Goal: Task Accomplishment & Management: Manage account settings

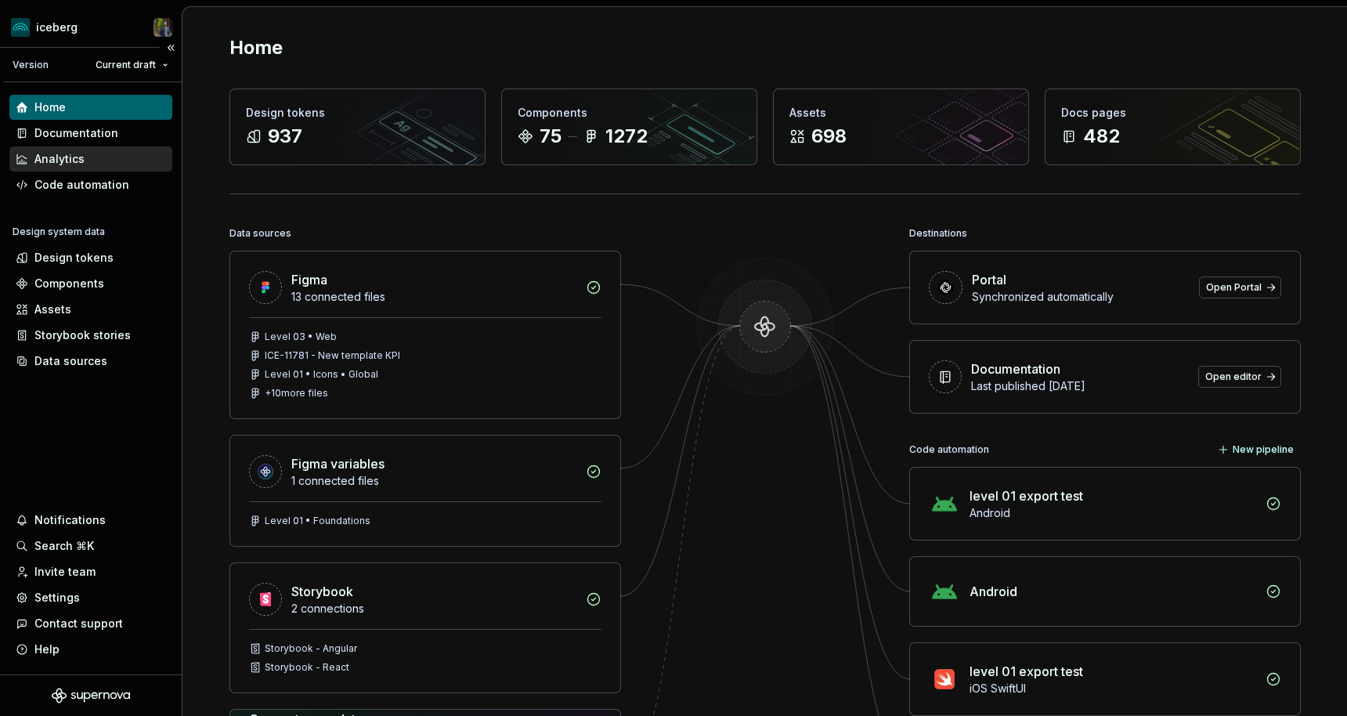
click at [77, 154] on div "Analytics" at bounding box center [59, 159] width 50 height 16
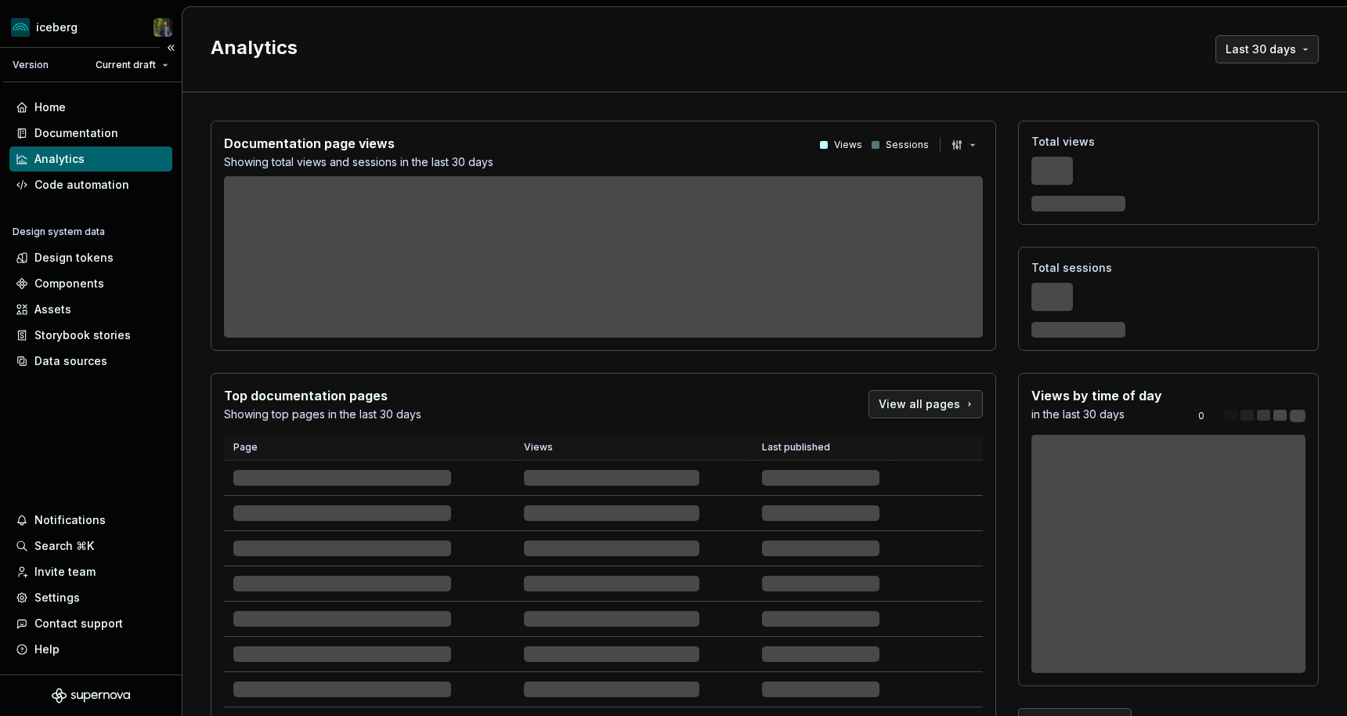
click at [82, 154] on div "Analytics" at bounding box center [59, 159] width 50 height 16
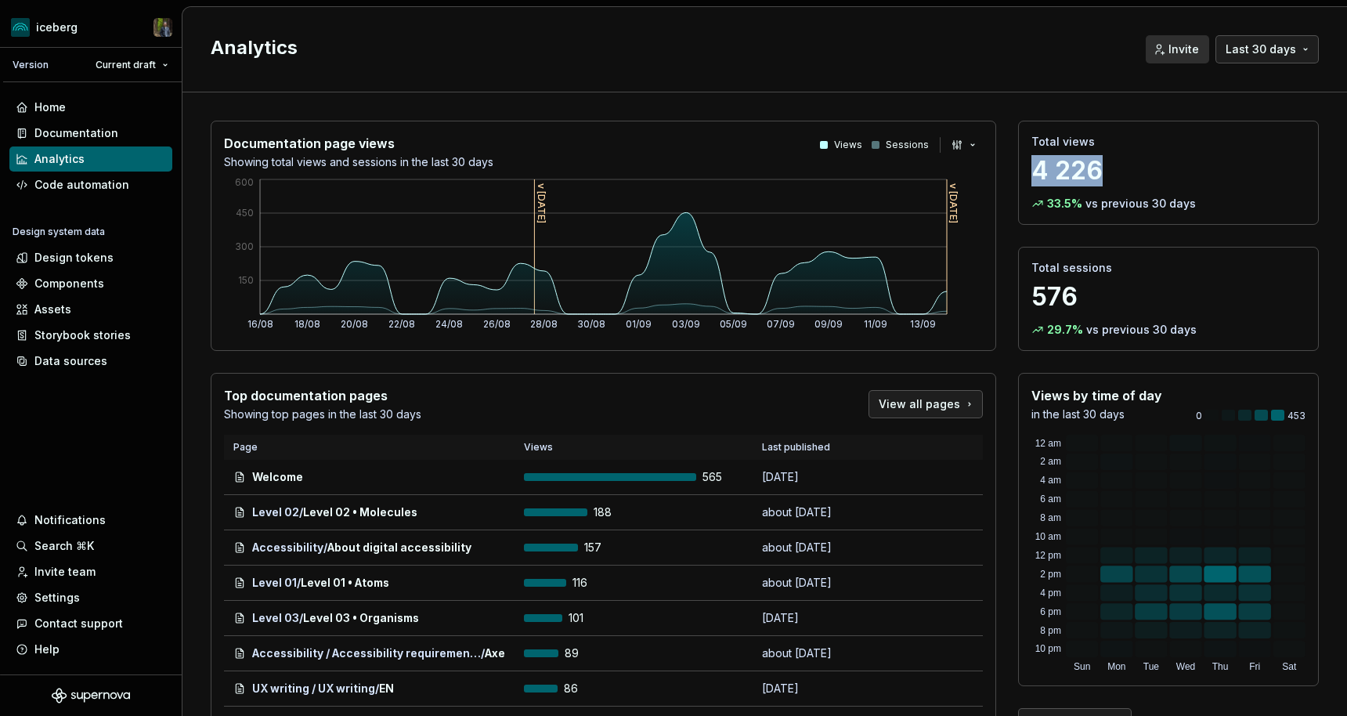
drag, startPoint x: 1107, startPoint y: 172, endPoint x: 1033, endPoint y: 172, distance: 74.4
click at [1033, 172] on p "4 226" at bounding box center [1169, 170] width 274 height 31
click at [1051, 164] on p "4 226" at bounding box center [1169, 170] width 274 height 31
click at [1045, 143] on p "Total views" at bounding box center [1169, 142] width 274 height 16
drag, startPoint x: 1045, startPoint y: 143, endPoint x: 1082, endPoint y: 143, distance: 36.8
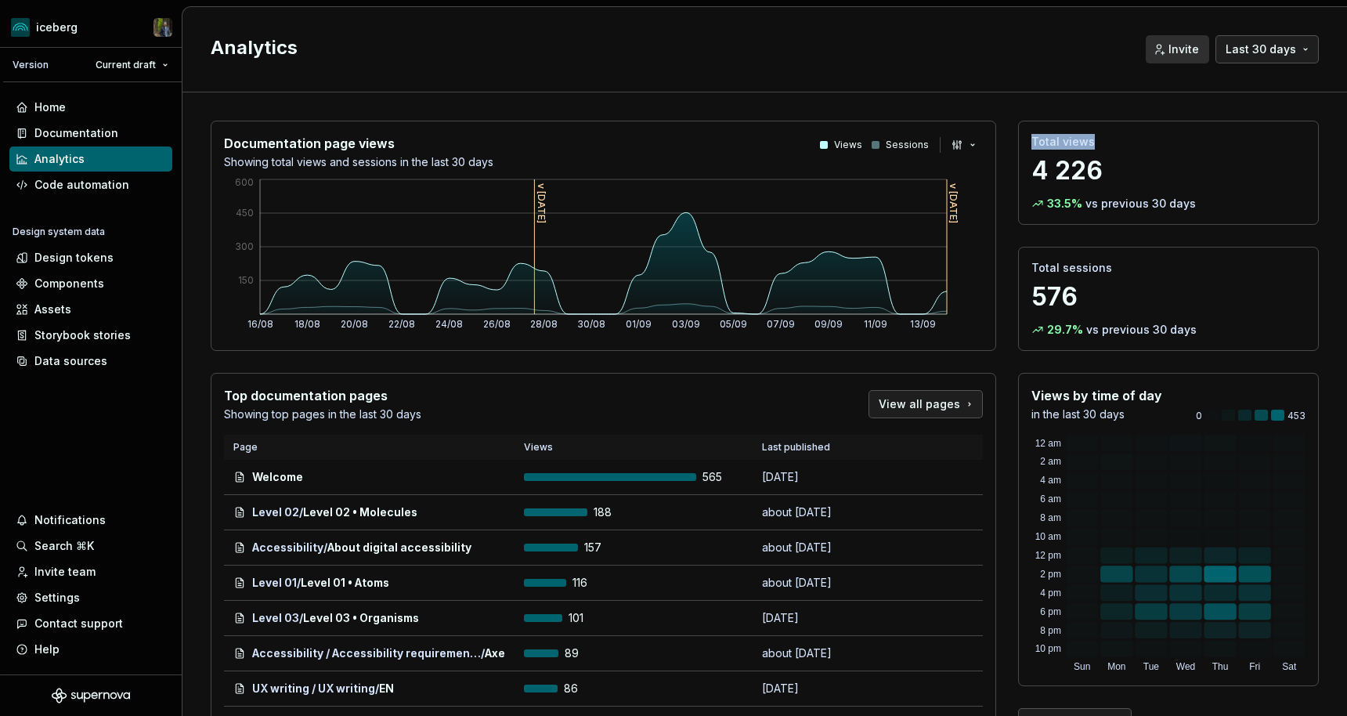
click at [1082, 143] on p "Total views" at bounding box center [1169, 142] width 274 height 16
click at [1109, 265] on p "Total sessions" at bounding box center [1169, 268] width 274 height 16
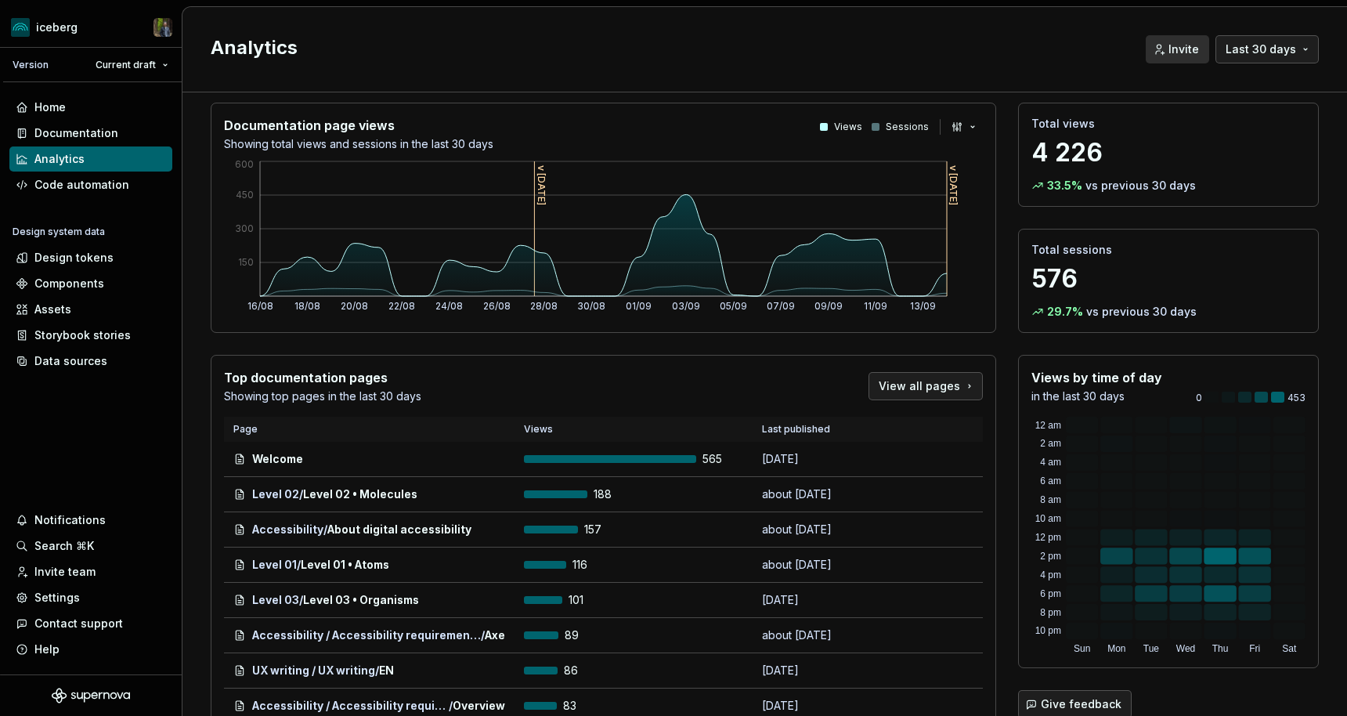
scroll to position [11, 0]
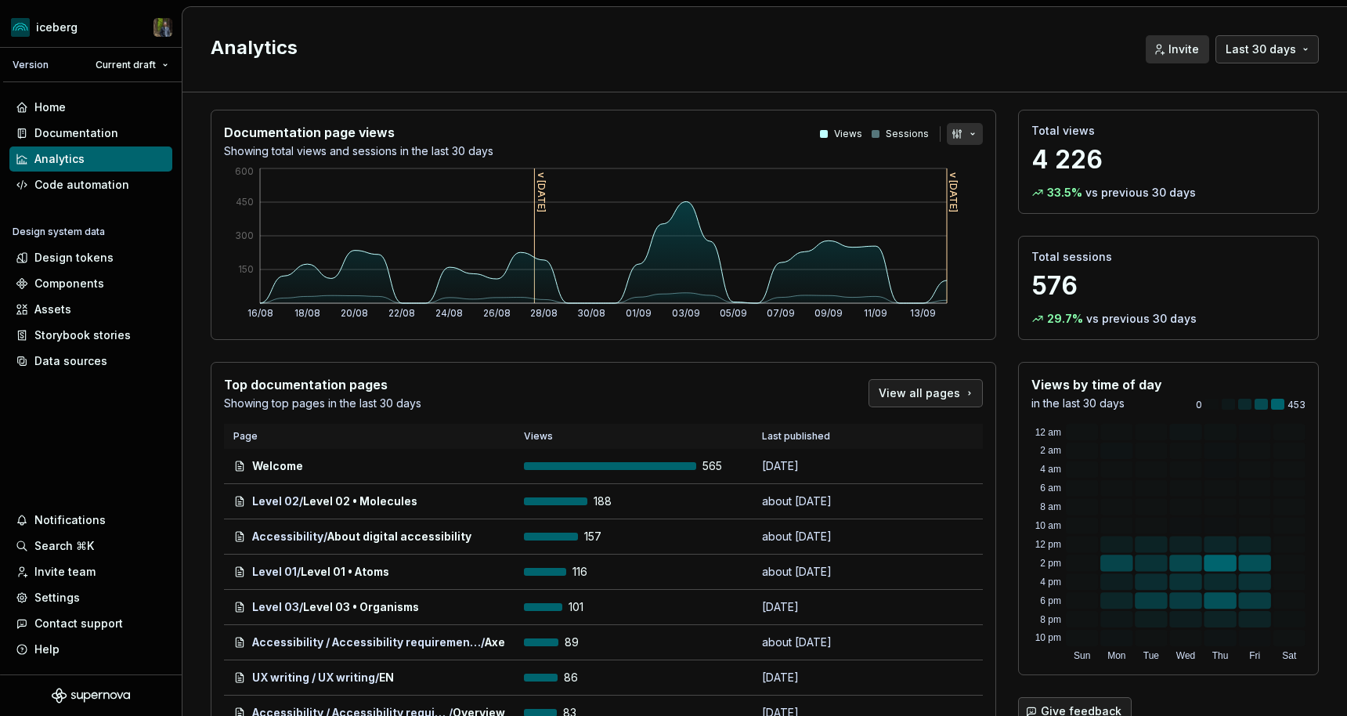
click at [963, 129] on button "button" at bounding box center [965, 134] width 36 height 22
click at [963, 129] on html "iceberg Version Current draft Home Documentation Analytics Code automation Desi…" at bounding box center [673, 358] width 1347 height 716
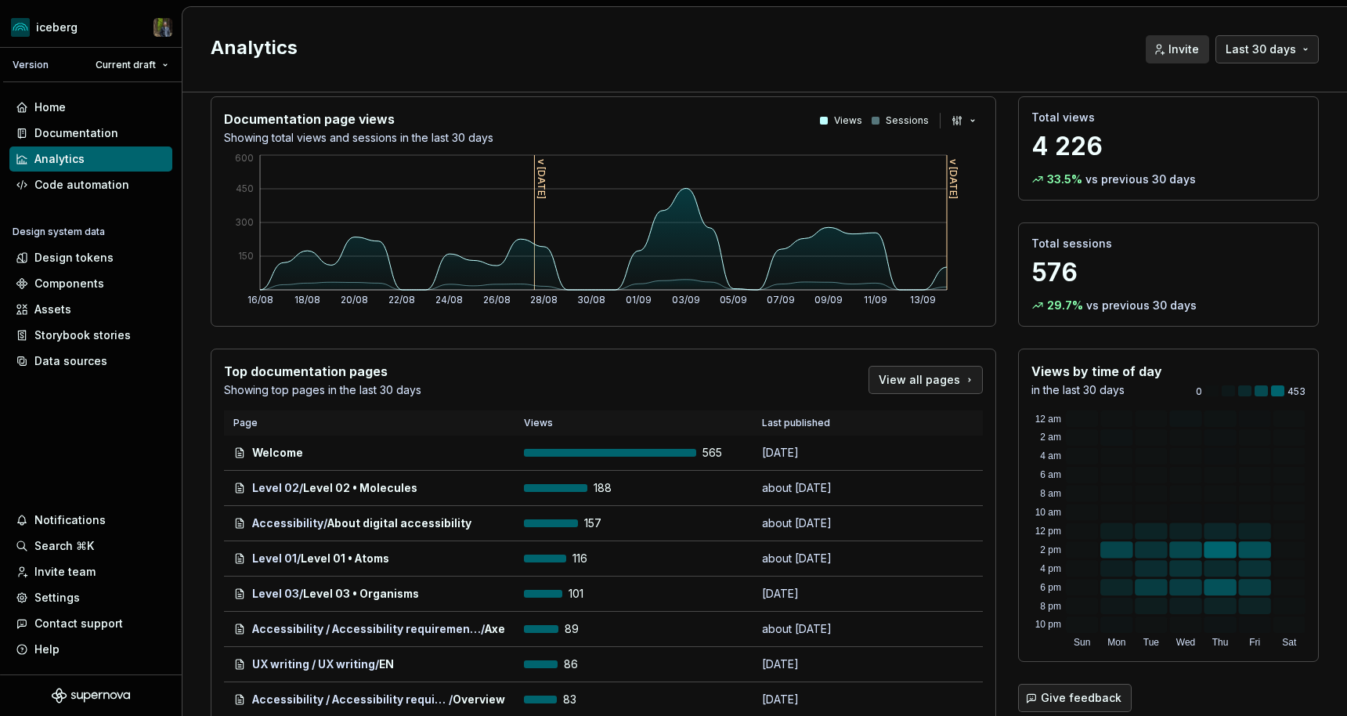
scroll to position [0, 0]
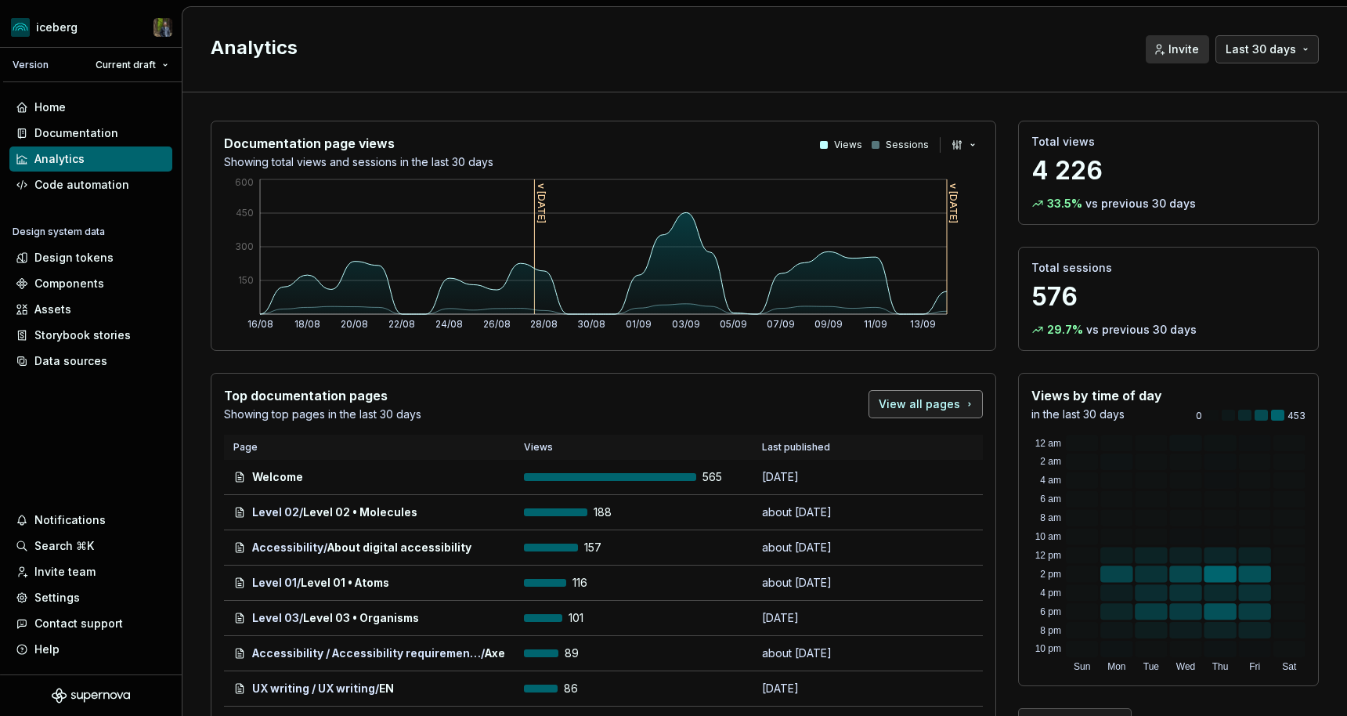
click at [931, 396] on link "View all pages" at bounding box center [926, 404] width 114 height 28
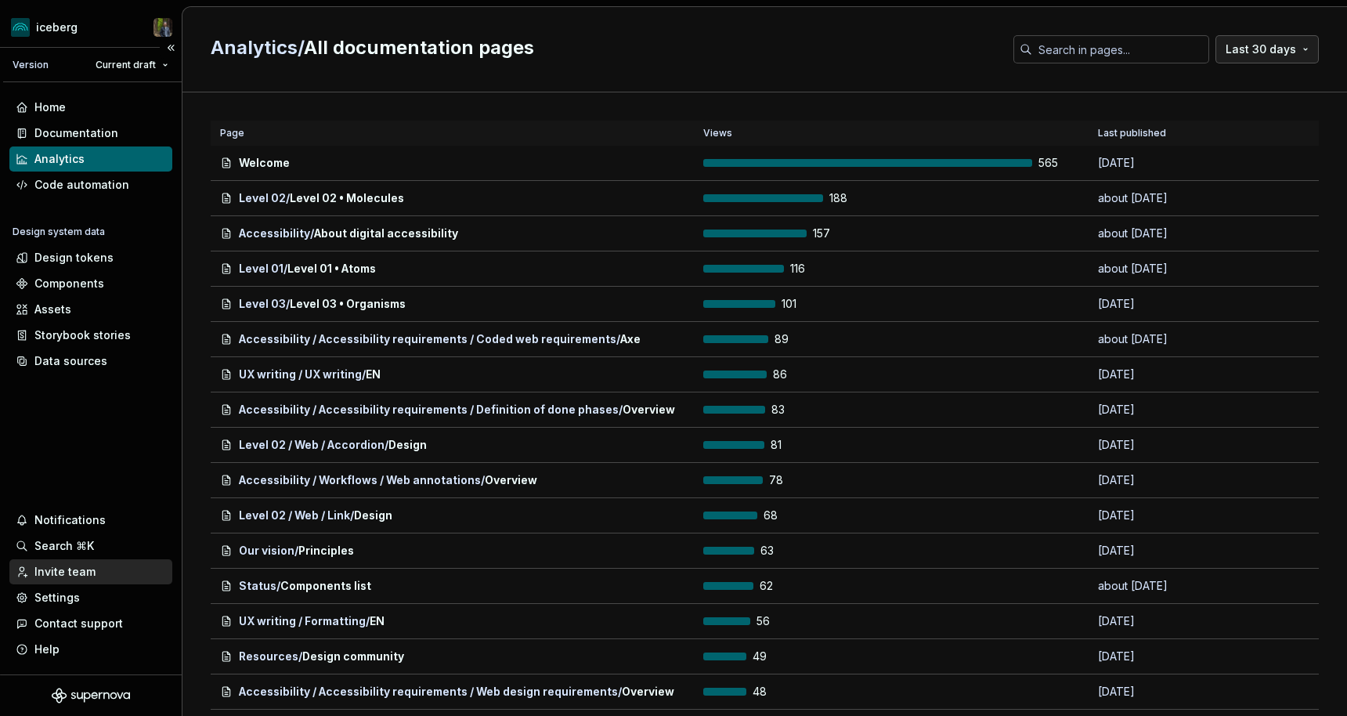
click at [74, 573] on div "Invite team" at bounding box center [64, 572] width 61 height 16
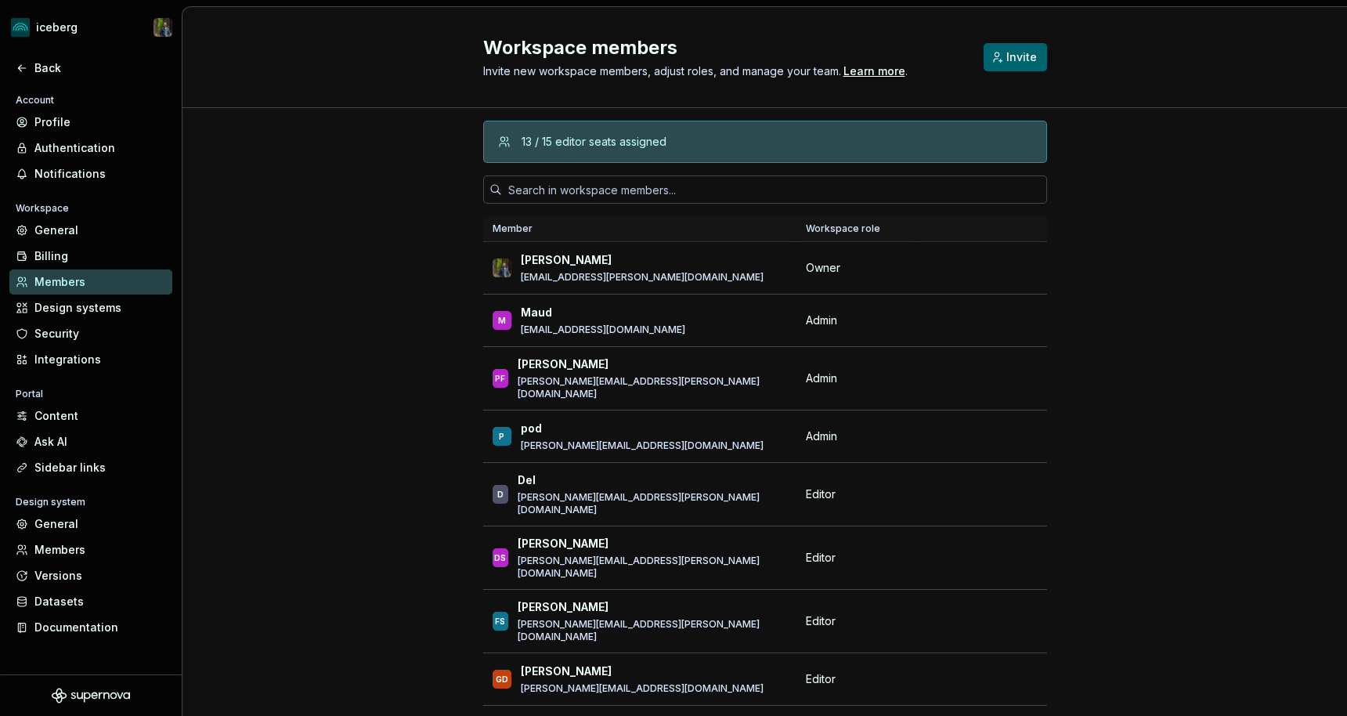
click at [350, 423] on div "13 / 15 editor seats assigned Member Workspace role [PERSON_NAME] [PERSON_NAME]…" at bounding box center [765, 462] width 1165 height 709
click at [358, 421] on div "13 / 15 editor seats assigned Member Workspace role [PERSON_NAME] [PERSON_NAME]…" at bounding box center [765, 462] width 1165 height 709
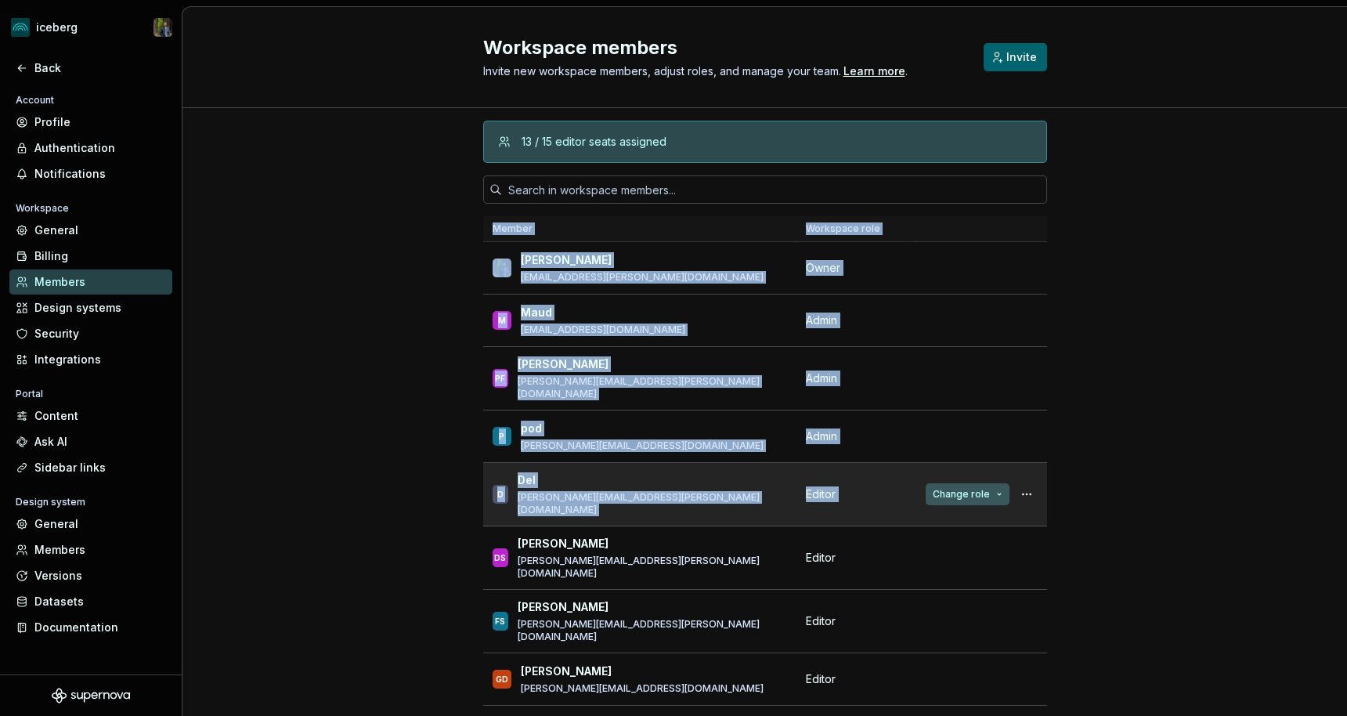
drag, startPoint x: 474, startPoint y: 266, endPoint x: 998, endPoint y: 466, distance: 561.2
click at [998, 466] on div "13 / 15 editor seats assigned Member Workspace role [PERSON_NAME] [PERSON_NAME]…" at bounding box center [765, 462] width 1165 height 709
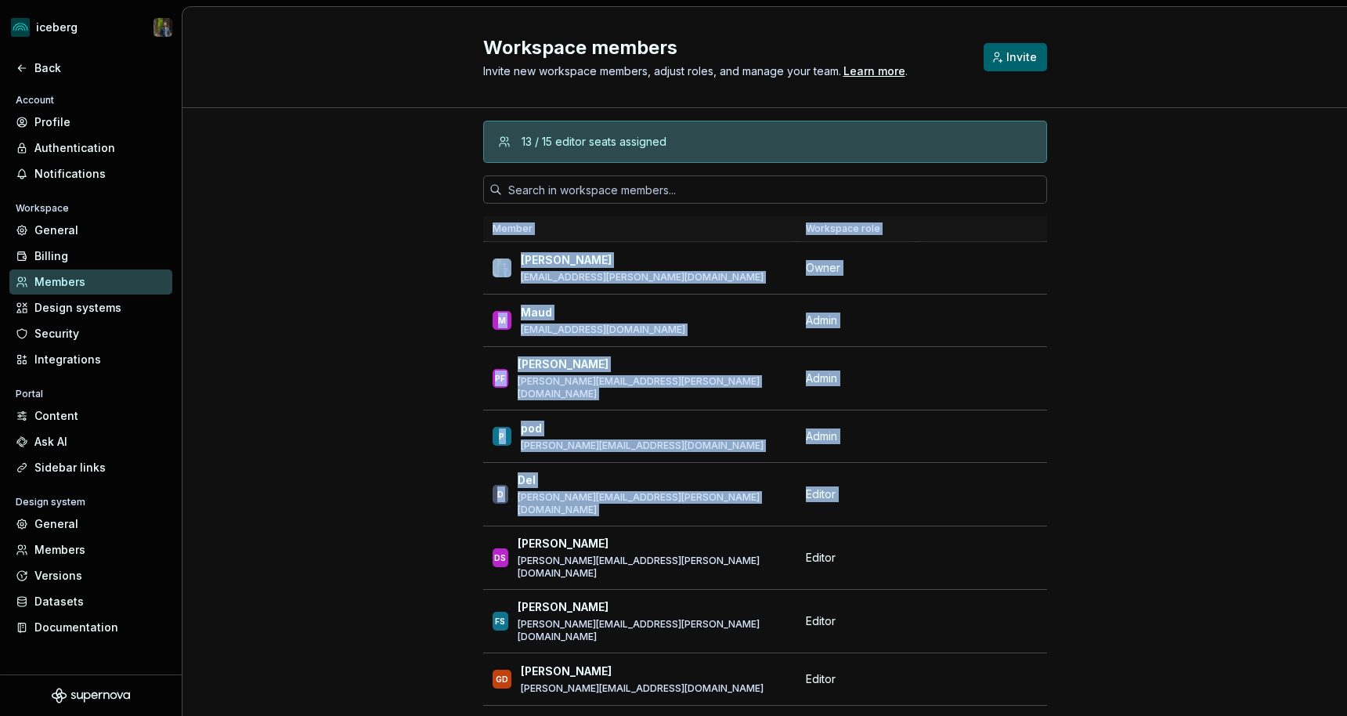
drag, startPoint x: 998, startPoint y: 466, endPoint x: 1152, endPoint y: 742, distance: 315.6
click at [1152, 715] on html "iceberg Back Account Profile Authentication Notifications Workspace General Bil…" at bounding box center [673, 358] width 1347 height 716
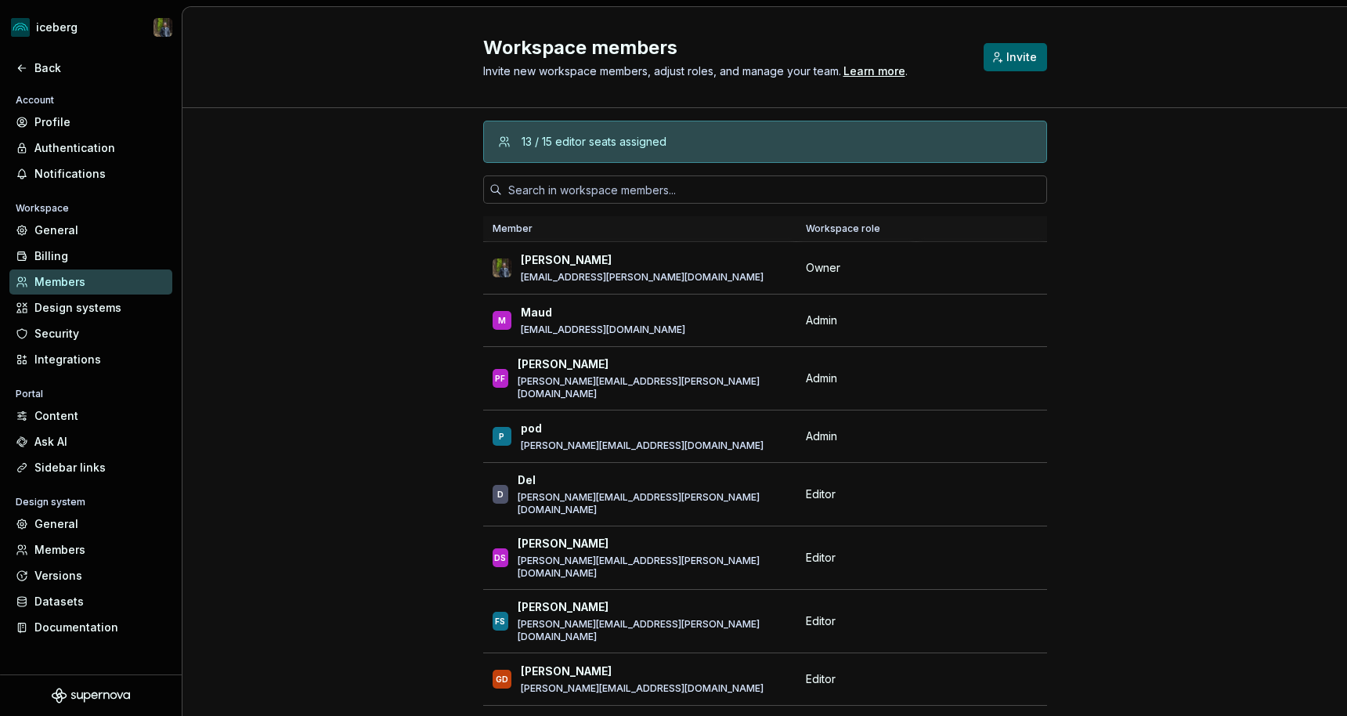
click at [344, 320] on div "13 / 15 editor seats assigned Member Workspace role [PERSON_NAME] [PERSON_NAME]…" at bounding box center [765, 462] width 1165 height 709
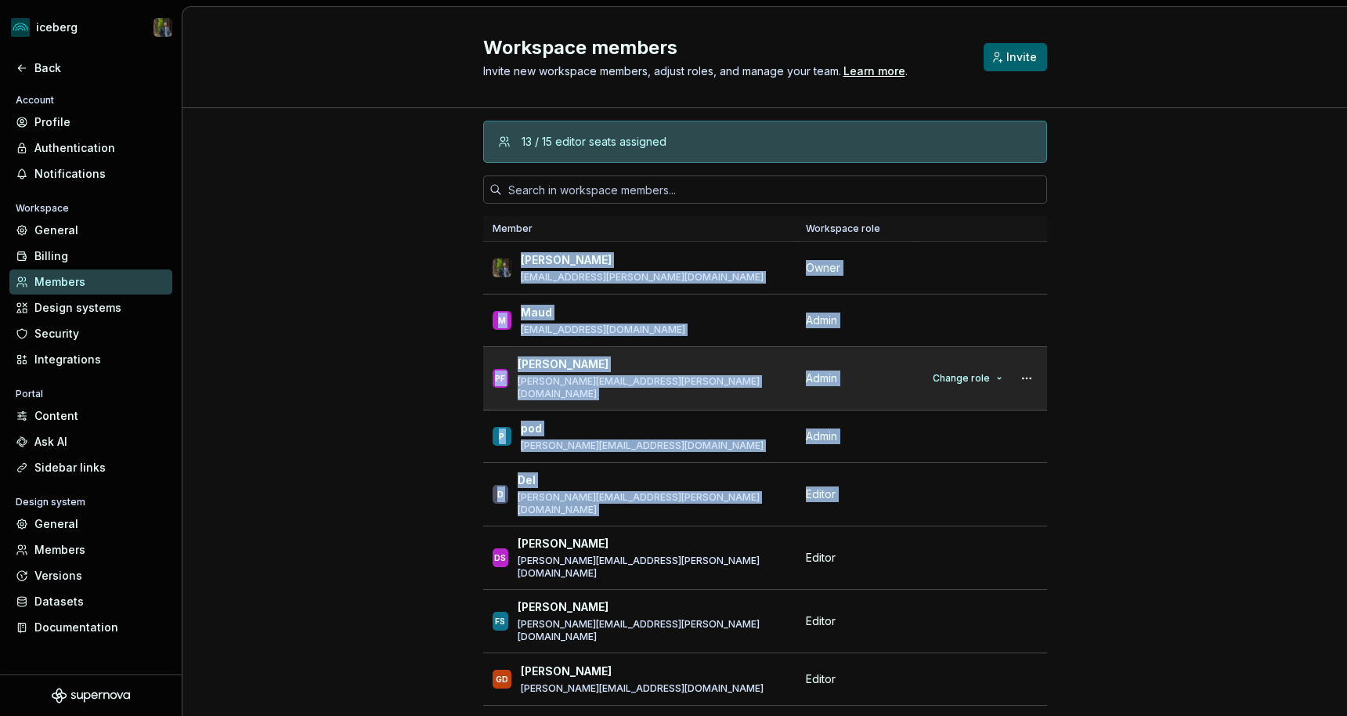
drag, startPoint x: 521, startPoint y: 258, endPoint x: 1021, endPoint y: 386, distance: 516.1
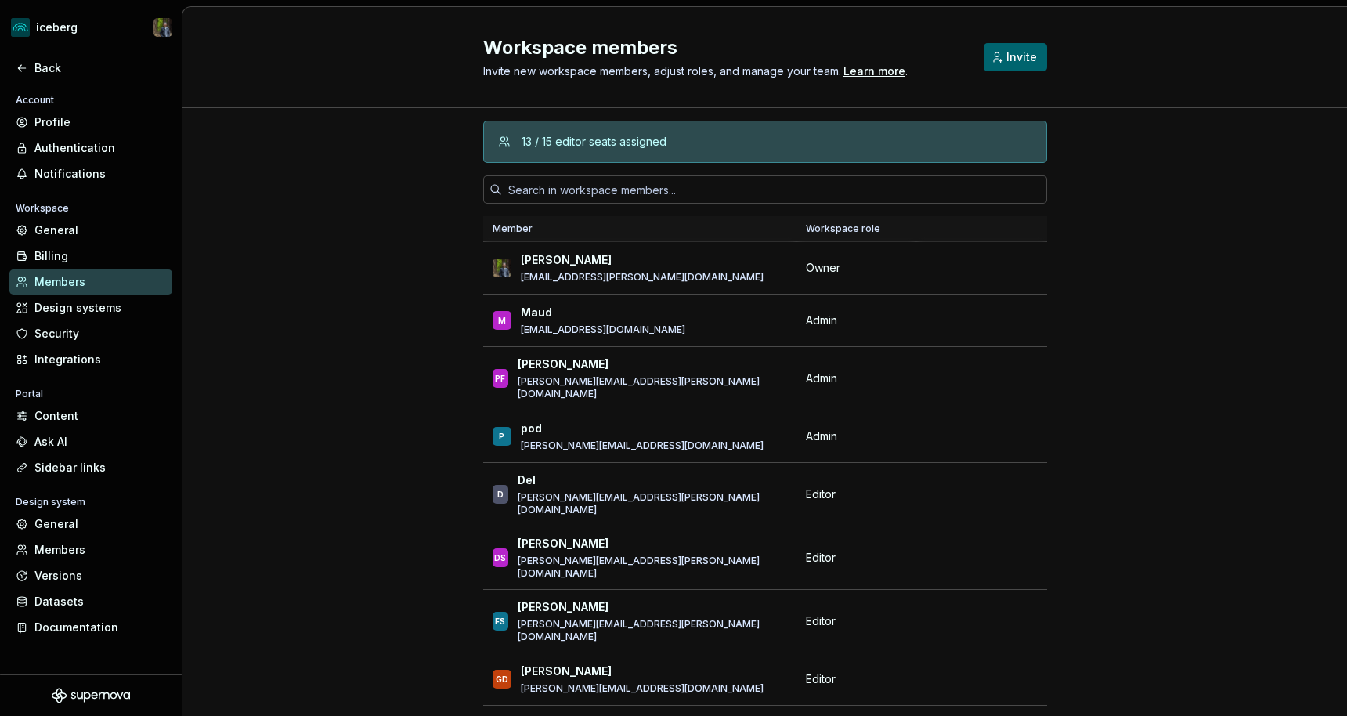
click at [1192, 349] on div "13 / 15 editor seats assigned Member Workspace role [PERSON_NAME] [PERSON_NAME]…" at bounding box center [765, 462] width 1165 height 709
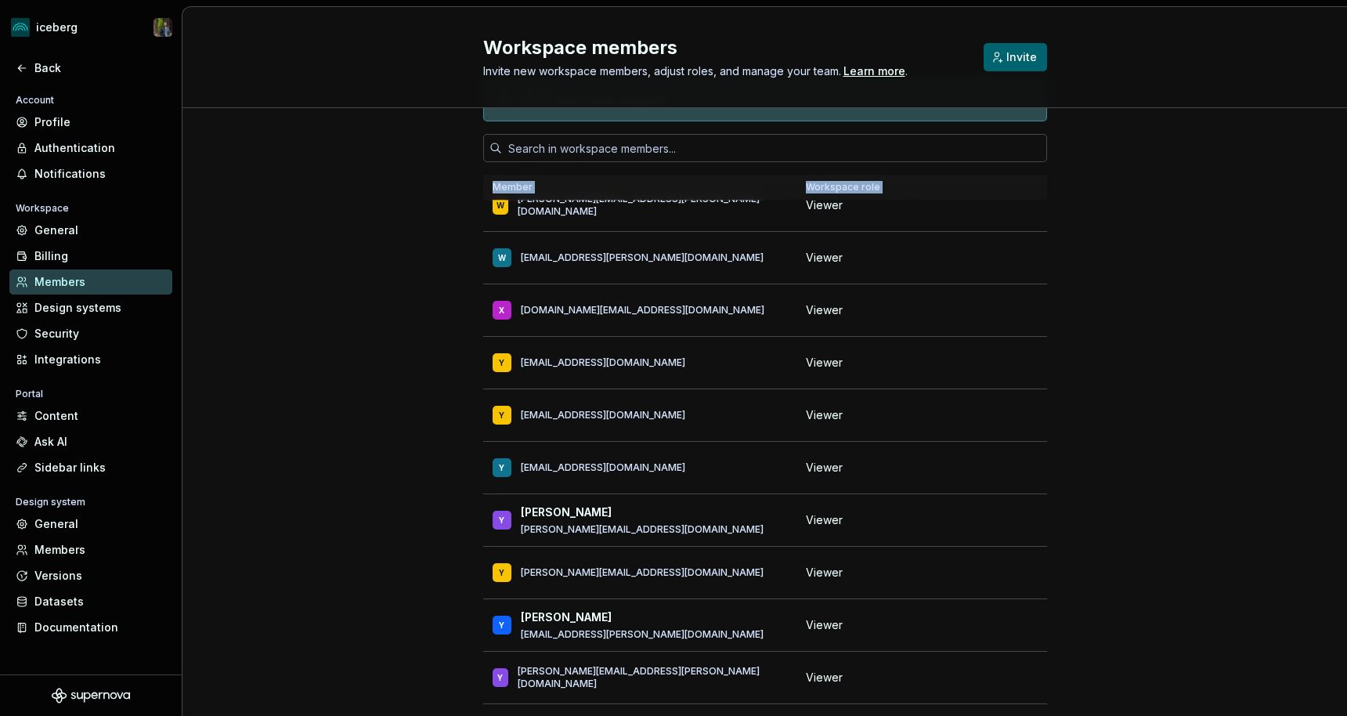
scroll to position [101, 0]
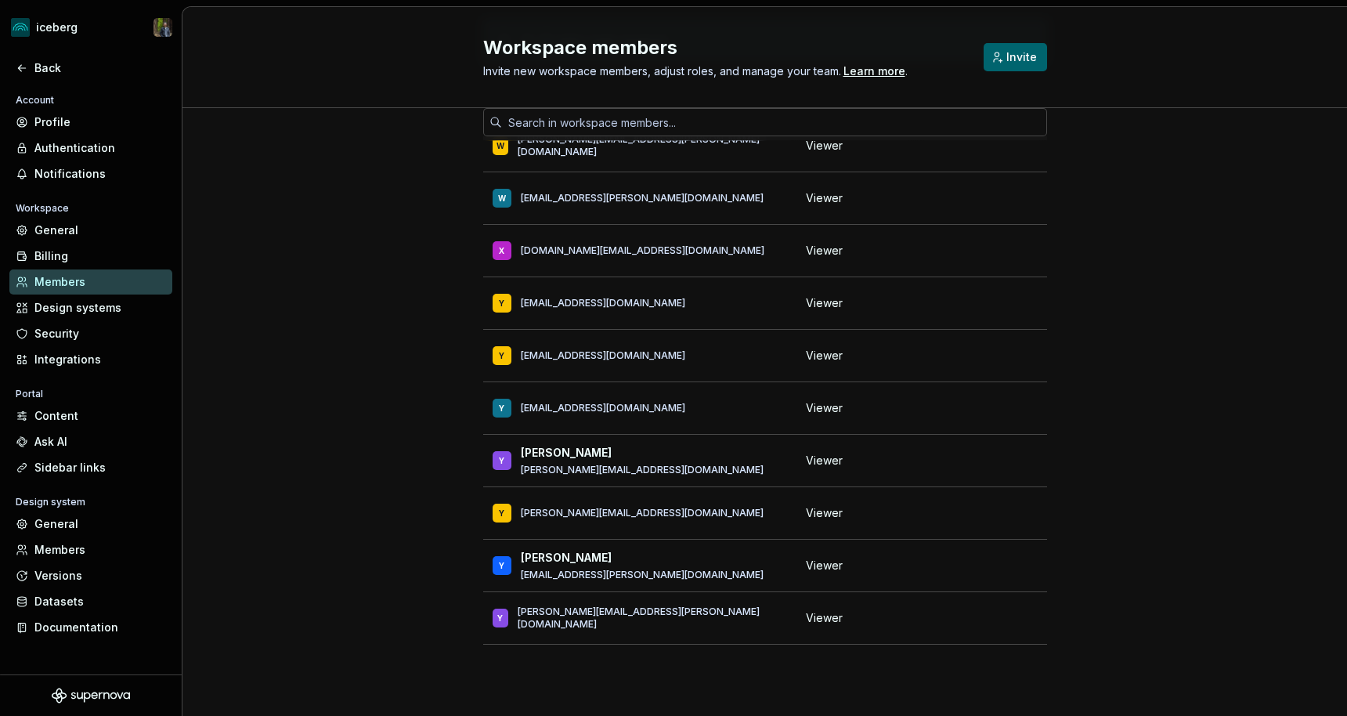
drag, startPoint x: 521, startPoint y: 260, endPoint x: 1003, endPoint y: 761, distance: 695.4
click at [1003, 715] on html "iceberg Back Account Profile Authentication Notifications Workspace General Bil…" at bounding box center [673, 358] width 1347 height 716
copy table "Member Workspace role"
